Goal: Information Seeking & Learning: Learn about a topic

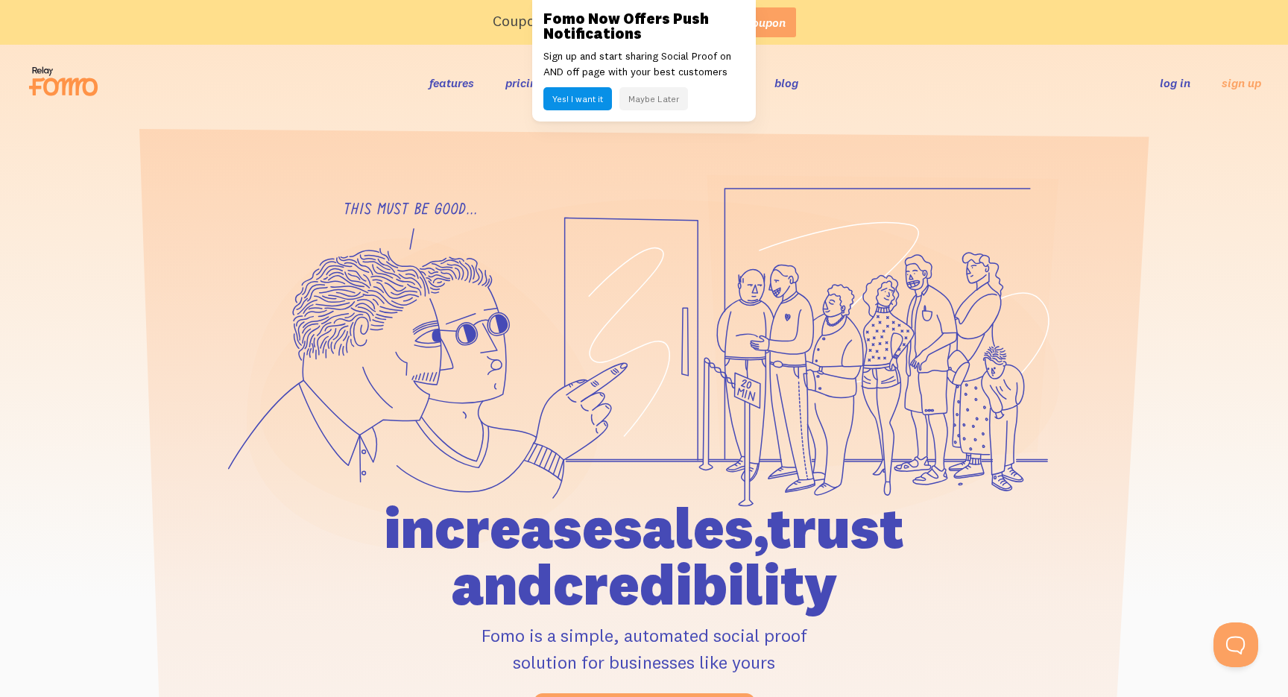
click at [649, 104] on button "Maybe Later" at bounding box center [653, 98] width 69 height 23
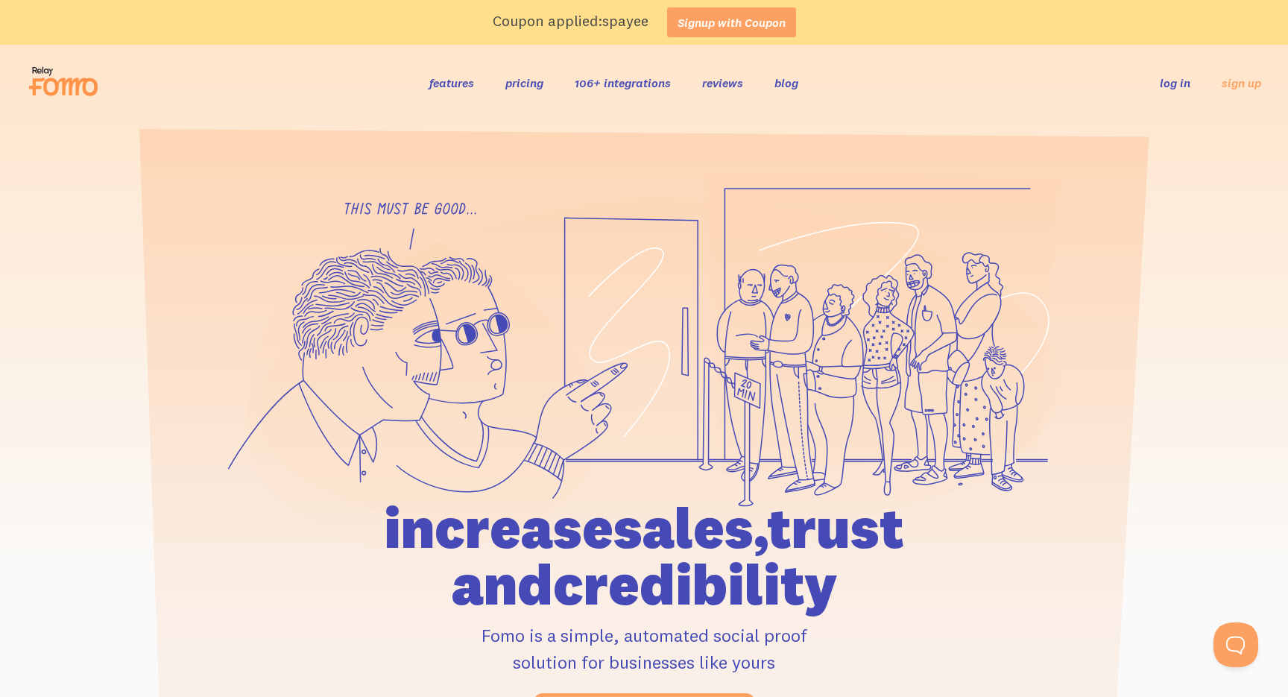
click at [632, 83] on link "106+ integrations" at bounding box center [623, 82] width 96 height 15
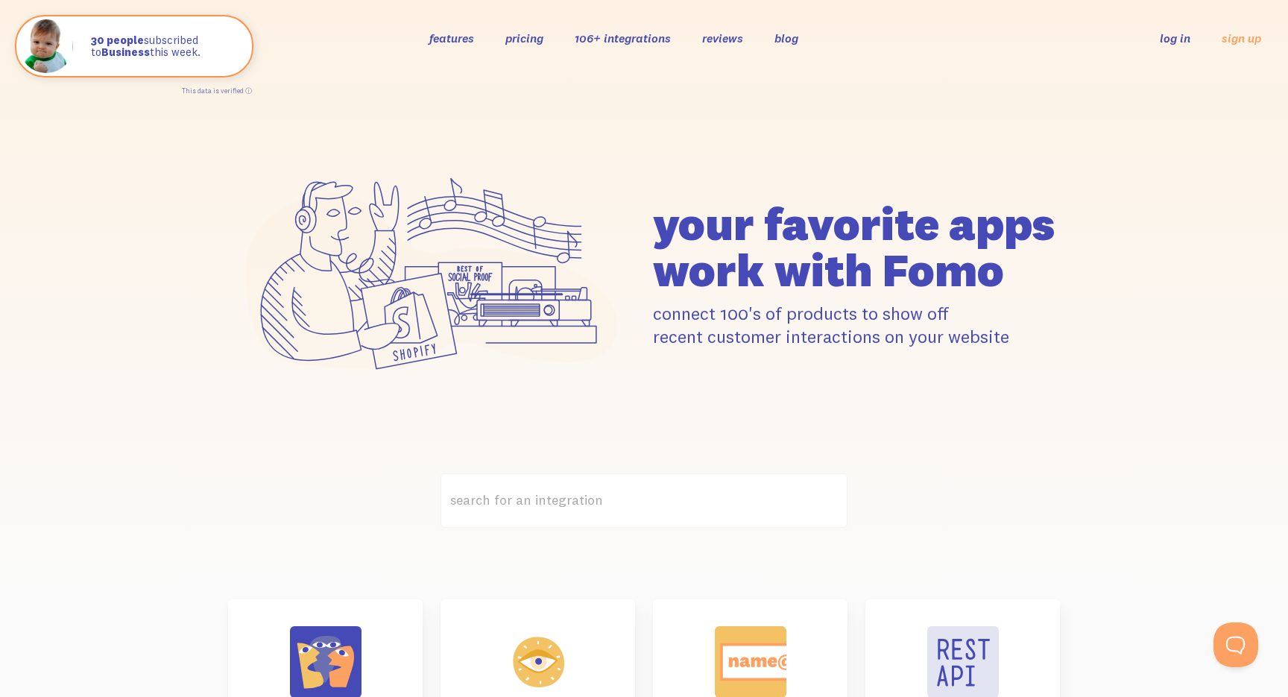
click at [446, 36] on link "features" at bounding box center [451, 38] width 45 height 15
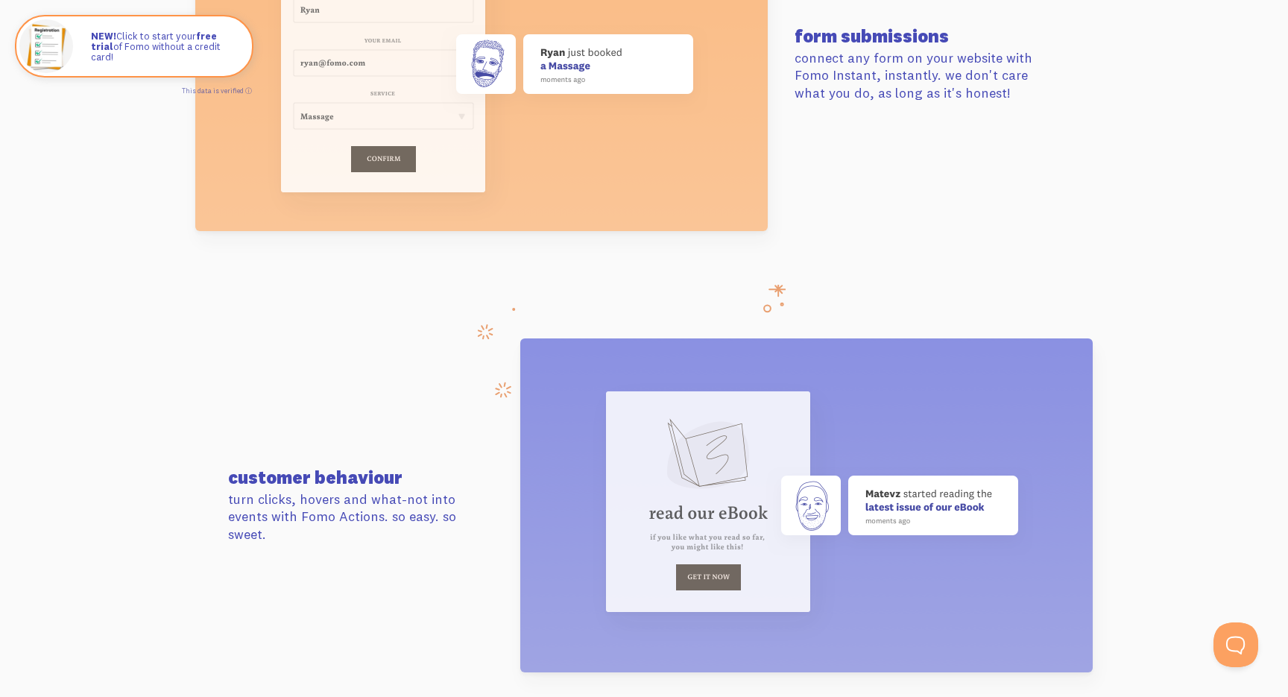
scroll to position [5435, 0]
